Goal: Information Seeking & Learning: Understand process/instructions

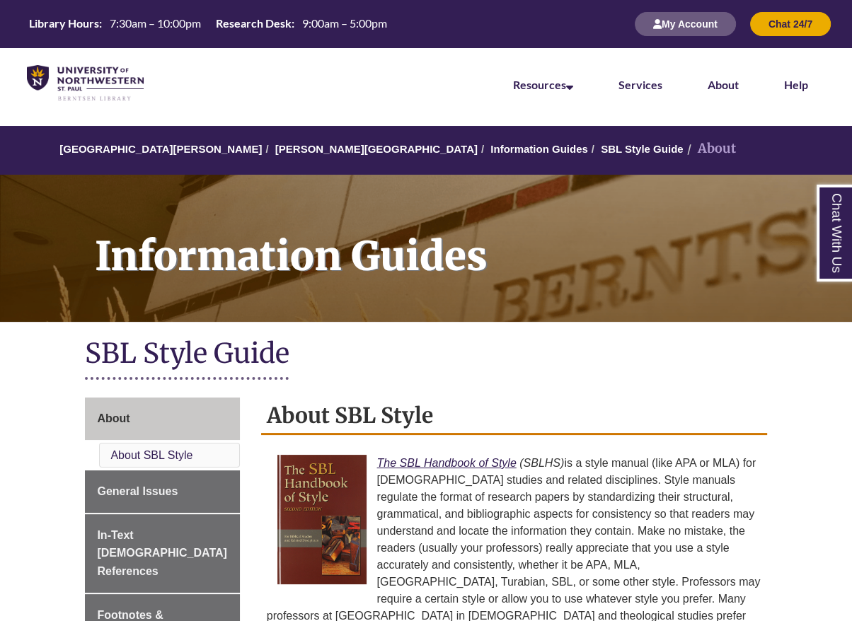
scroll to position [425, 0]
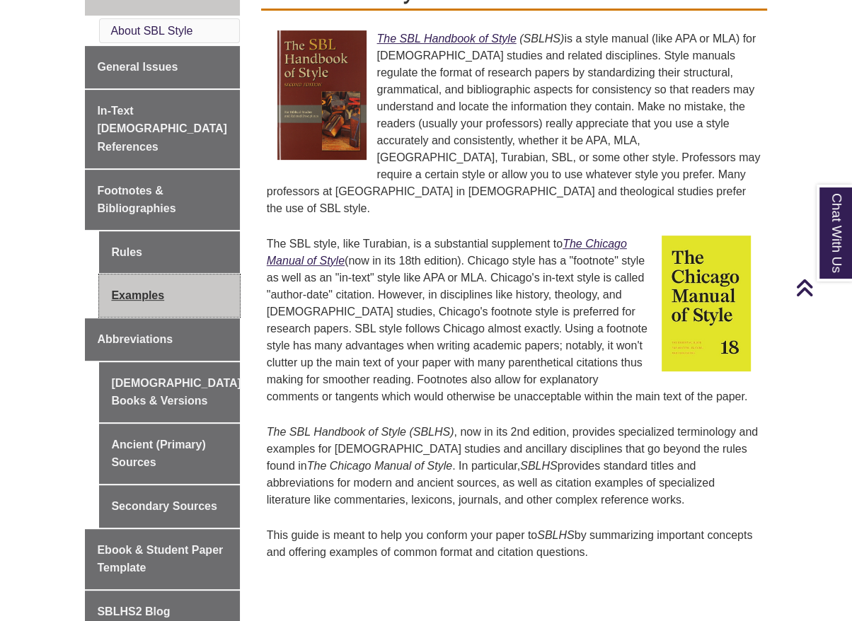
click at [133, 285] on link "Examples" at bounding box center [169, 296] width 140 height 42
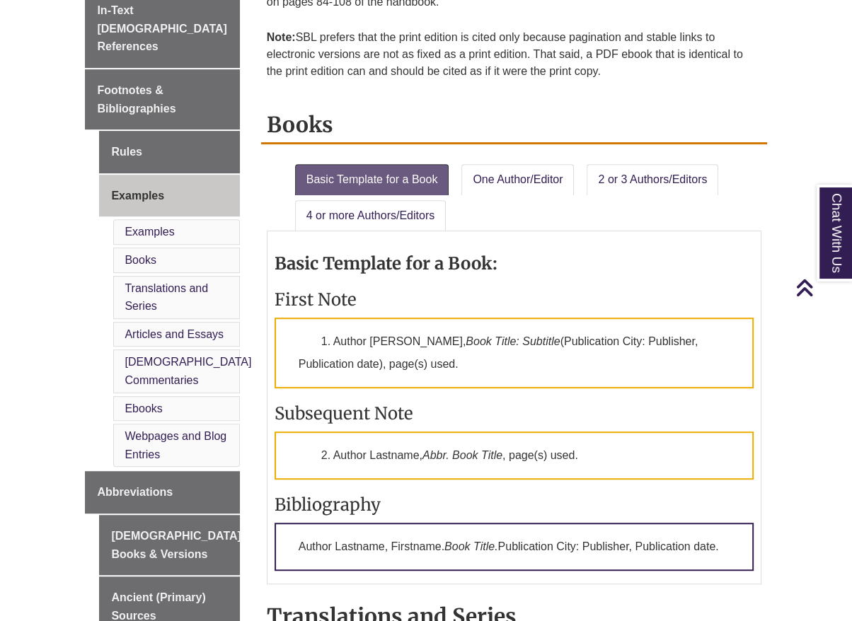
scroll to position [566, 0]
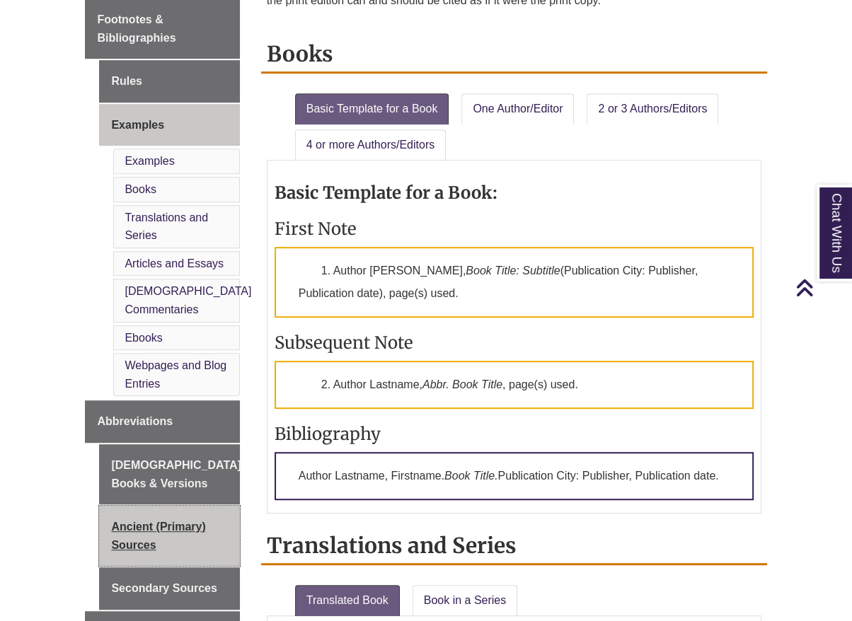
click at [143, 508] on link "Ancient (Primary) Sources" at bounding box center [169, 536] width 140 height 60
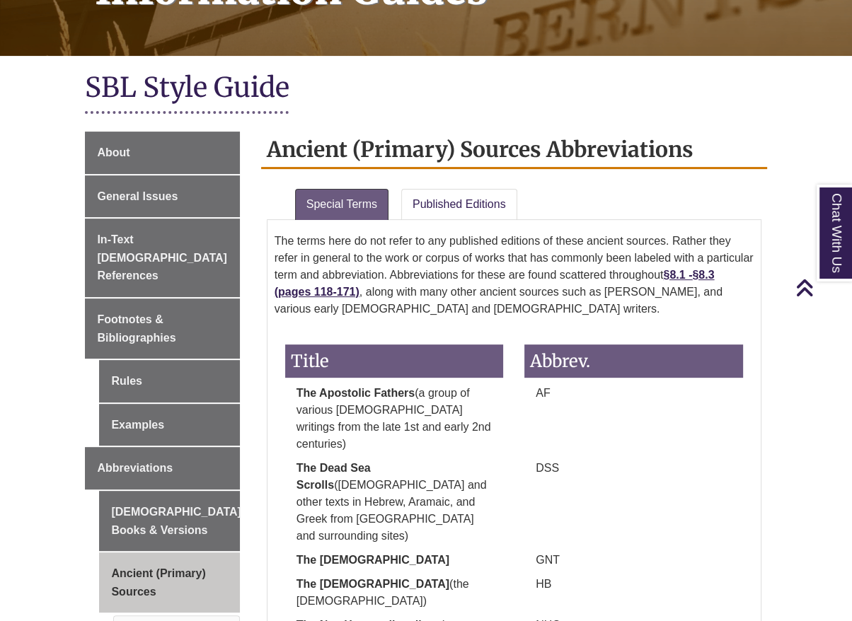
scroll to position [212, 0]
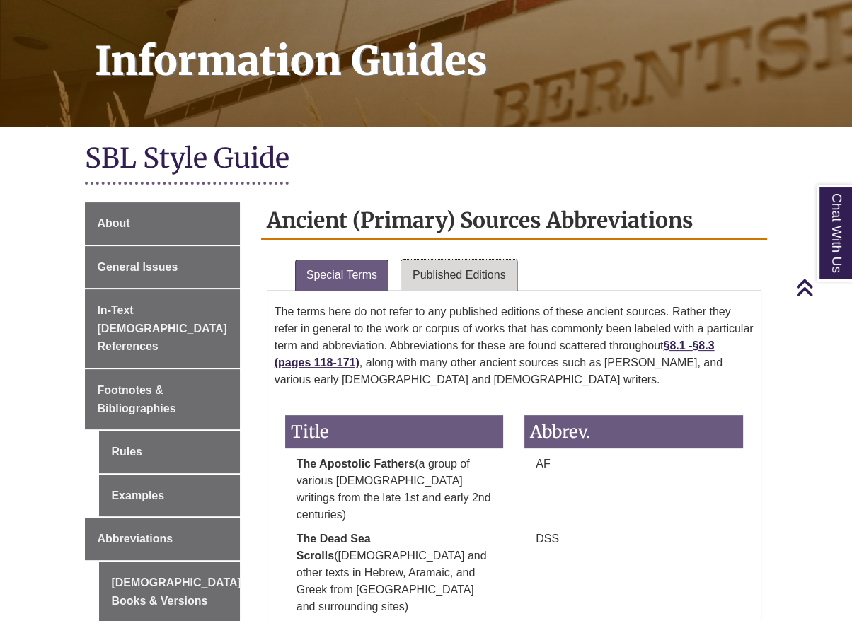
click at [424, 260] on link "Published Editions" at bounding box center [459, 275] width 116 height 31
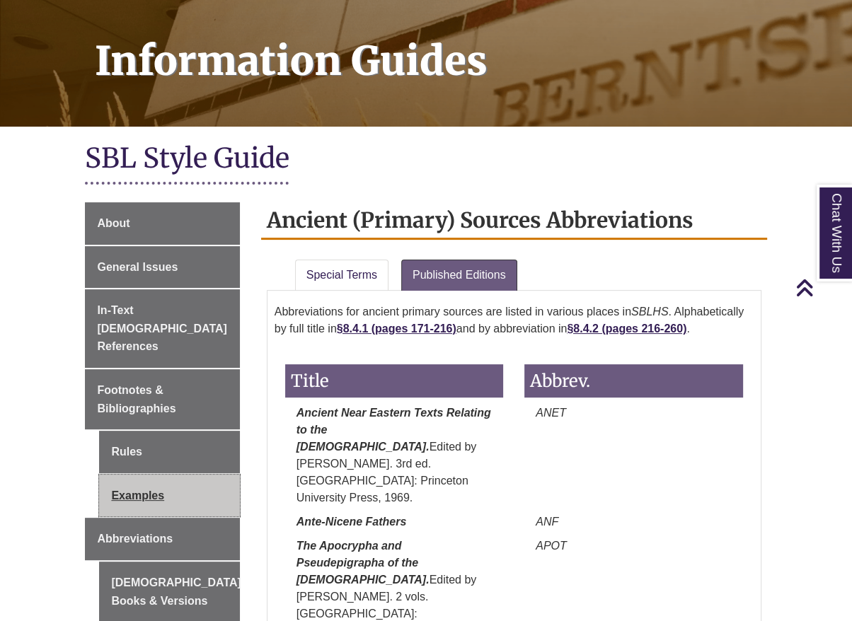
click at [149, 475] on link "Examples" at bounding box center [169, 496] width 140 height 42
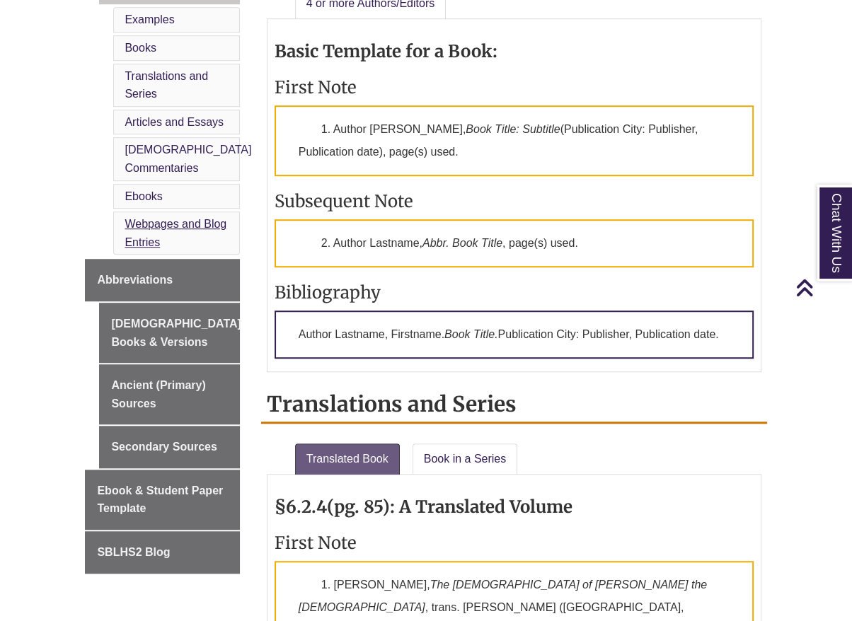
scroll to position [566, 0]
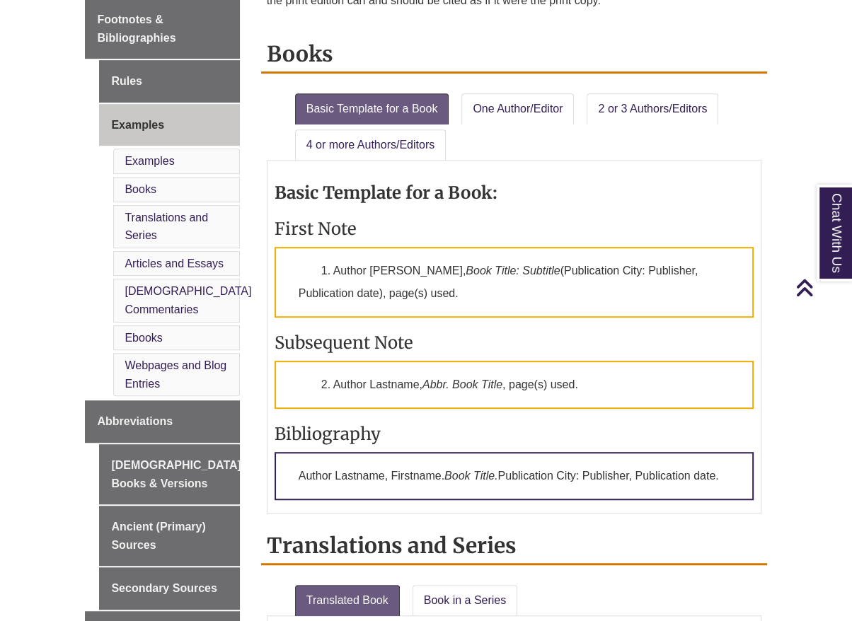
click at [140, 353] on li "Webpages and Blog Entries" at bounding box center [176, 374] width 126 height 43
click at [146, 360] on link "Webpages and Blog Entries" at bounding box center [176, 375] width 102 height 30
